Goal: Transaction & Acquisition: Purchase product/service

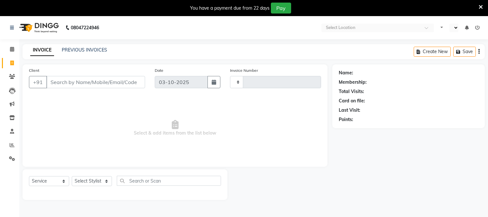
select select "service"
type input "2865"
select select "en"
select select "4884"
click at [475, 5] on icon at bounding box center [476, 7] width 4 height 6
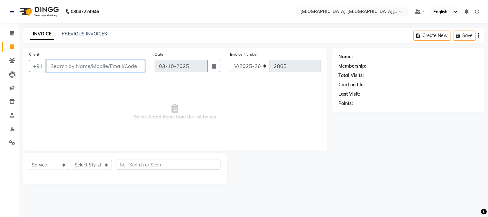
click at [85, 63] on input "Client" at bounding box center [95, 66] width 99 height 12
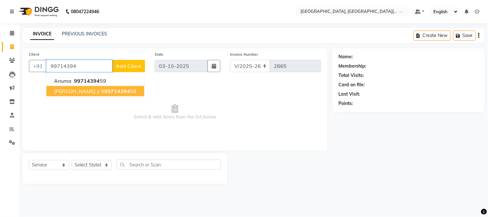
click at [82, 87] on button "[PERSON_NAME] ji 9 99714394 59" at bounding box center [95, 91] width 98 height 10
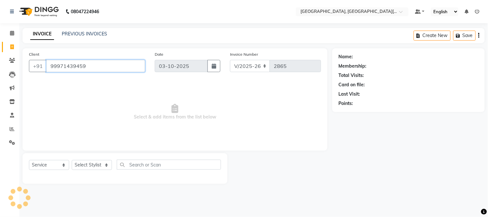
type input "99971439459"
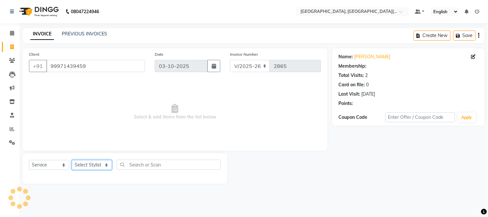
click at [90, 168] on select "Select Stylist [PERSON_NAME] [PERSON_NAME] GAURAV gulshan [PERSON_NAME] Manager…" at bounding box center [92, 165] width 40 height 10
select select "91890"
click at [72, 160] on select "Select Stylist [PERSON_NAME] [PERSON_NAME] GAURAV gulshan [PERSON_NAME] Manager…" at bounding box center [92, 165] width 40 height 10
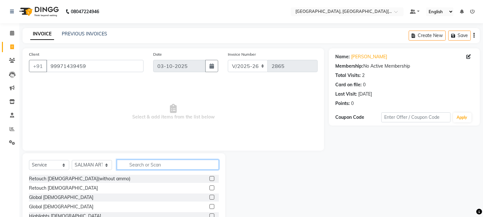
click at [145, 165] on input "text" at bounding box center [168, 165] width 102 height 10
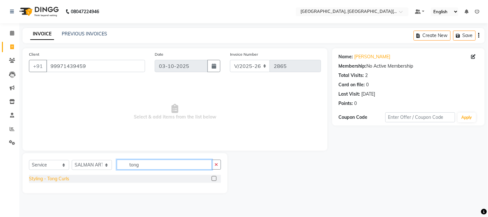
type input "tong"
click at [42, 181] on div "Styling - Tong Curls" at bounding box center [49, 178] width 40 height 7
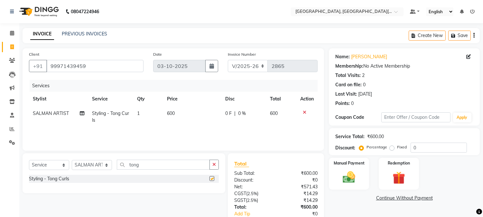
checkbox input "false"
click at [211, 166] on button "button" at bounding box center [214, 165] width 9 height 10
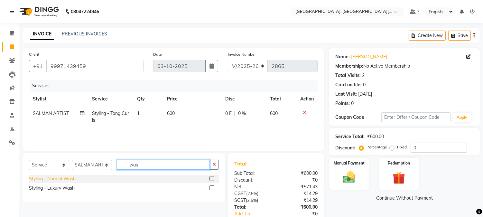
type input "was"
click at [65, 180] on div "Styling - Normal Wash" at bounding box center [52, 178] width 47 height 7
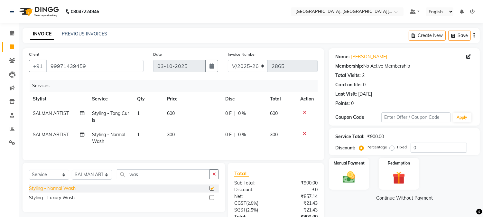
checkbox input "false"
click at [205, 114] on td "600" at bounding box center [192, 116] width 58 height 21
select select "91890"
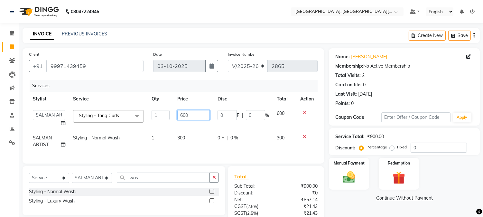
click at [197, 113] on input "600" at bounding box center [193, 115] width 33 height 10
type input "6"
type input "700"
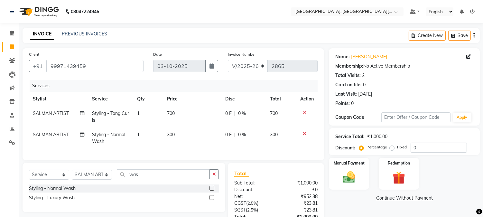
click at [216, 143] on tr "[PERSON_NAME] ARTIST Styling - Normal Wash 1 300 0 F | 0 % 300" at bounding box center [173, 137] width 289 height 21
click at [350, 177] on img at bounding box center [349, 177] width 21 height 15
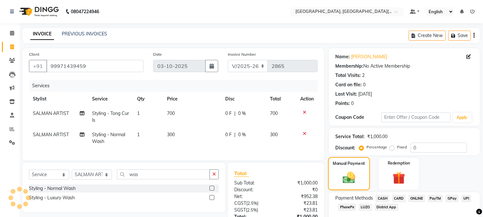
click at [350, 177] on img at bounding box center [349, 178] width 20 height 14
click at [465, 195] on span "UPI" at bounding box center [466, 198] width 10 height 7
drag, startPoint x: 478, startPoint y: 195, endPoint x: 488, endPoint y: 195, distance: 10.3
click at [483, 195] on html "08047224946 Select Location × [GEOGRAPHIC_DATA], [GEOGRAPHIC_DATA][PERSON_NAME]…" at bounding box center [241, 108] width 483 height 217
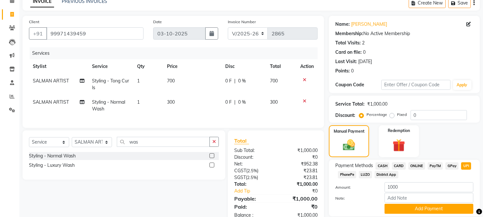
scroll to position [55, 0]
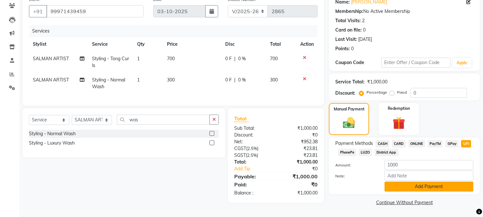
click at [435, 189] on button "Add Payment" at bounding box center [429, 187] width 89 height 10
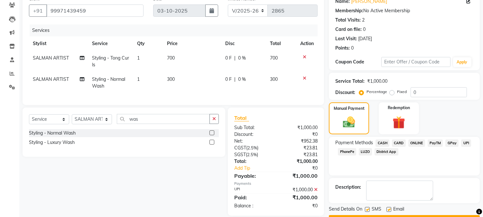
click at [438, 215] on button "Checkout" at bounding box center [404, 220] width 151 height 10
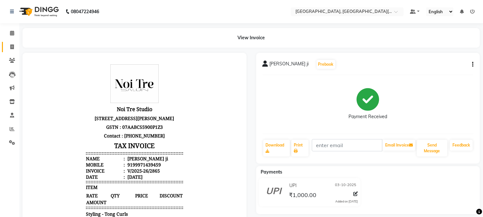
click at [11, 42] on link "Invoice" at bounding box center [9, 47] width 15 height 11
select select "service"
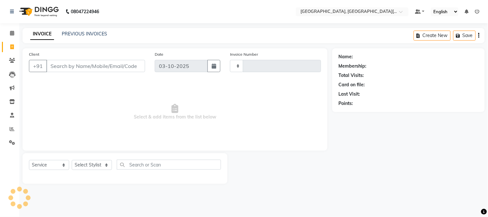
type input "2866"
select select "4884"
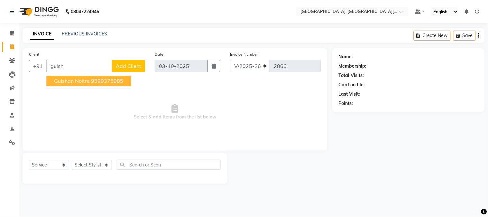
click at [90, 84] on button "gulshan noitre 9599375985" at bounding box center [88, 81] width 85 height 10
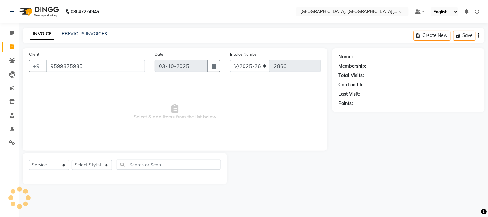
type input "9599375985"
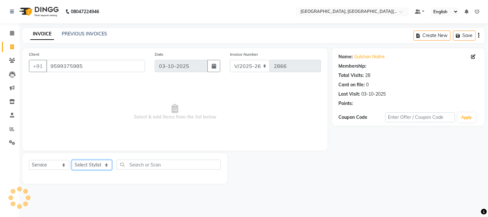
click at [95, 163] on select "Select Stylist [PERSON_NAME] [PERSON_NAME] GAURAV gulshan [PERSON_NAME] Manager…" at bounding box center [92, 165] width 40 height 10
select select "89451"
click at [72, 160] on select "Select Stylist [PERSON_NAME] [PERSON_NAME] GAURAV gulshan [PERSON_NAME] Manager…" at bounding box center [92, 165] width 40 height 10
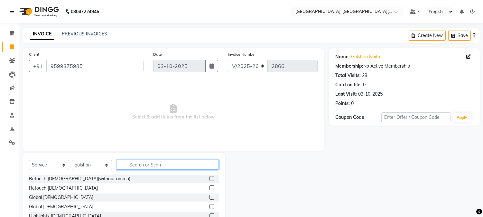
click at [129, 168] on input "text" at bounding box center [168, 165] width 102 height 10
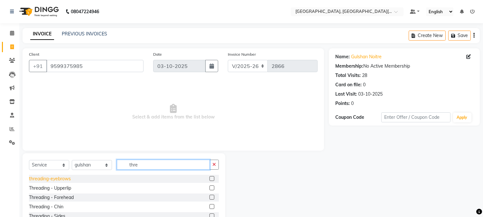
type input "thre"
click at [48, 179] on div "threading-eyebrows" at bounding box center [50, 178] width 42 height 7
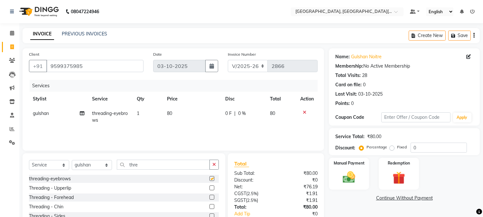
checkbox input "false"
click at [361, 177] on div "Manual Payment" at bounding box center [349, 173] width 42 height 33
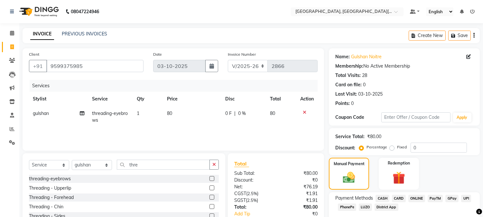
scroll to position [41, 0]
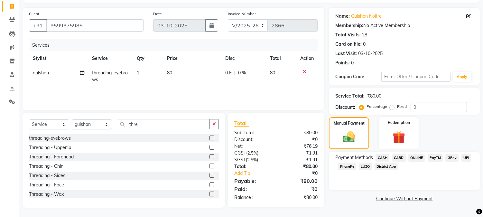
click at [465, 156] on span "UPI" at bounding box center [466, 157] width 10 height 7
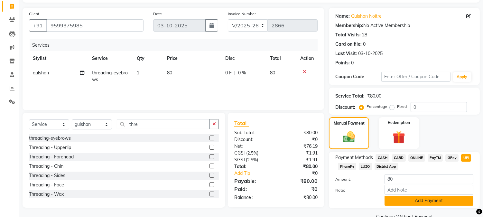
click at [438, 197] on button "Add Payment" at bounding box center [429, 201] width 89 height 10
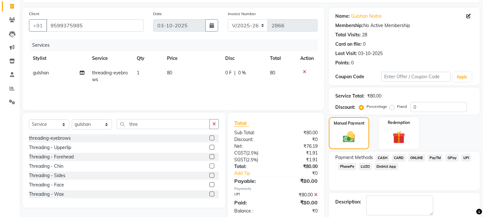
scroll to position [72, 0]
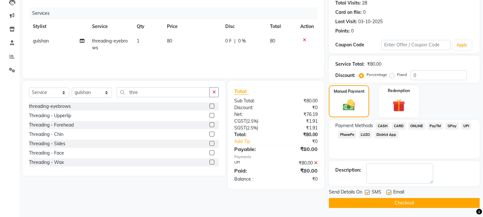
click at [454, 198] on button "Checkout" at bounding box center [404, 203] width 151 height 10
